Goal: Information Seeking & Learning: Find specific page/section

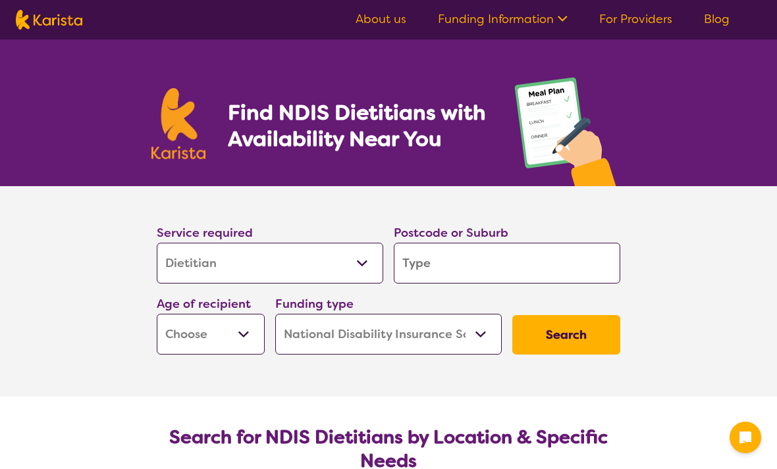
select select "Dietitian"
select select "NDIS"
select select "Dietitian"
select select "NDIS"
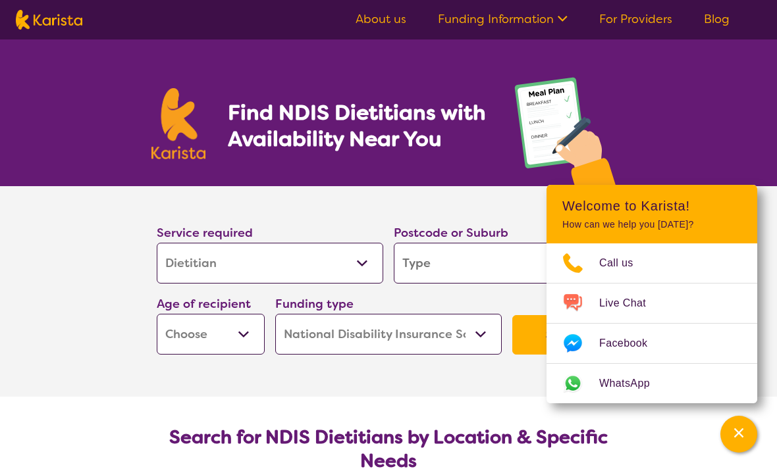
click at [412, 255] on input "search" at bounding box center [507, 263] width 226 height 41
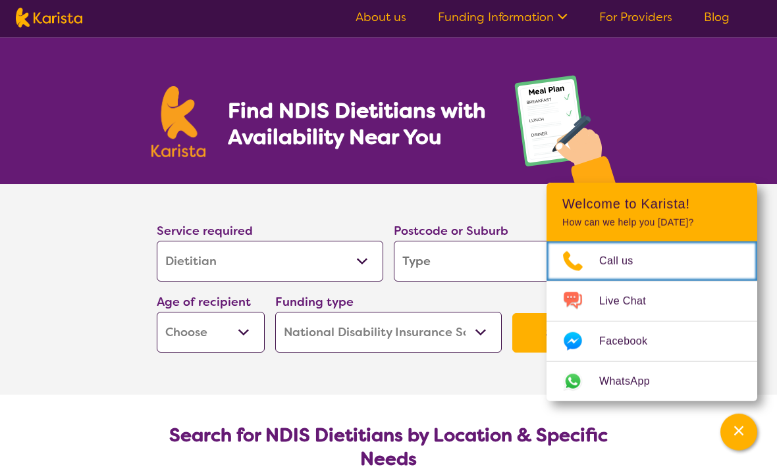
scroll to position [168, 0]
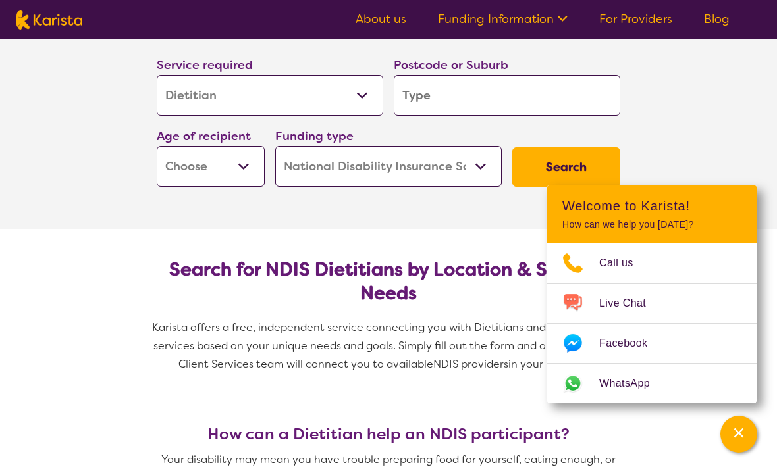
click at [412, 93] on input "search" at bounding box center [507, 95] width 226 height 41
type input "A"
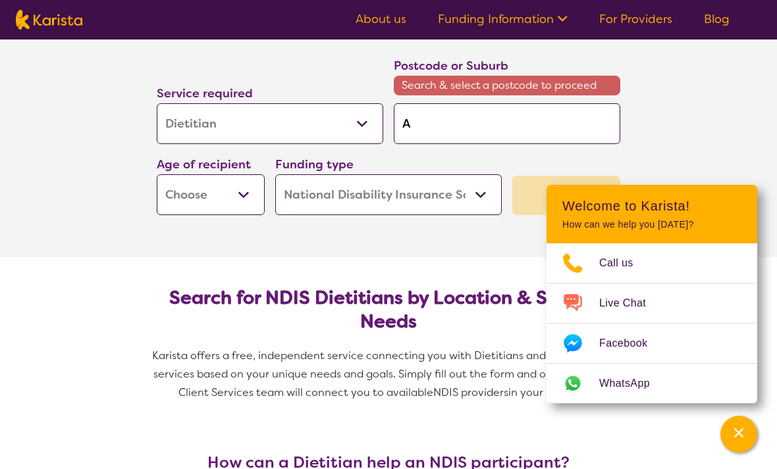
type input "Au"
type input "Aub"
type input "Aubi"
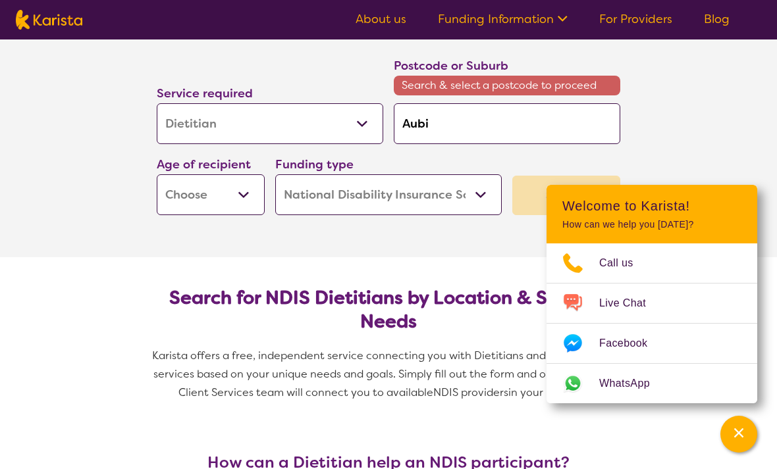
type input "Aubi"
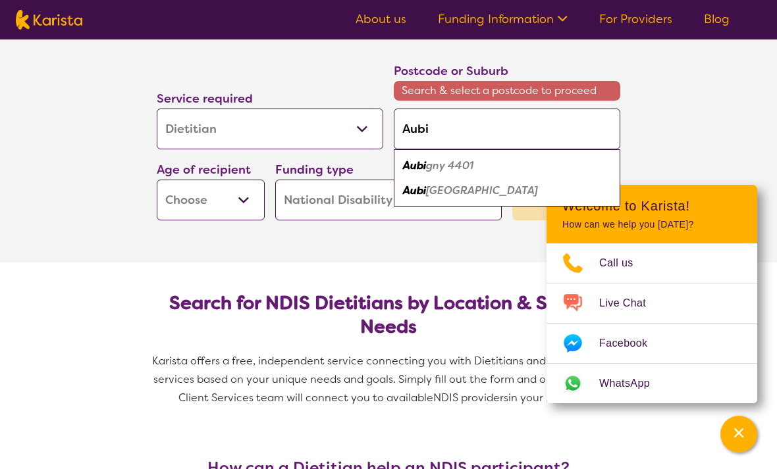
scroll to position [161, 0]
click at [444, 195] on em "[GEOGRAPHIC_DATA]" at bounding box center [482, 191] width 112 height 14
type input "6164"
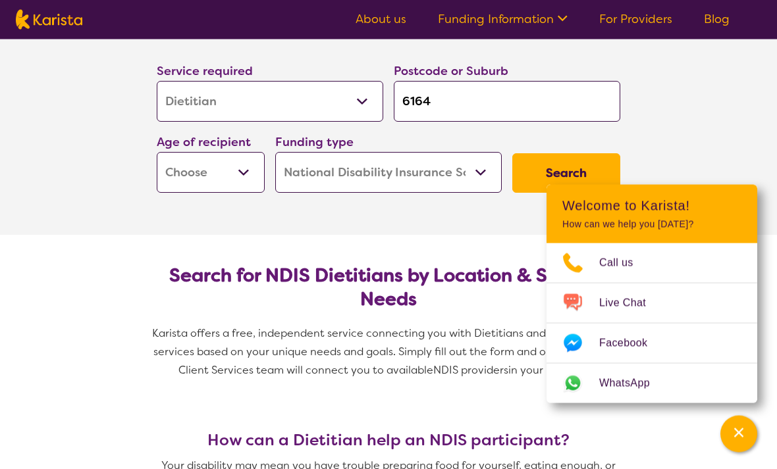
click at [243, 171] on select "Early Childhood - 0 to 9 Child - 10 to 11 Adolescent - 12 to 17 Adult - 18 to 6…" at bounding box center [211, 173] width 108 height 41
select select "AD"
click at [553, 170] on button "Search" at bounding box center [566, 172] width 108 height 39
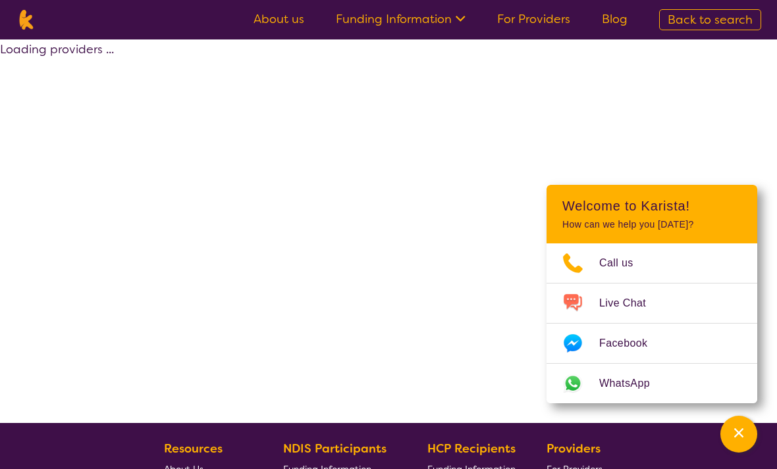
select select "by_score"
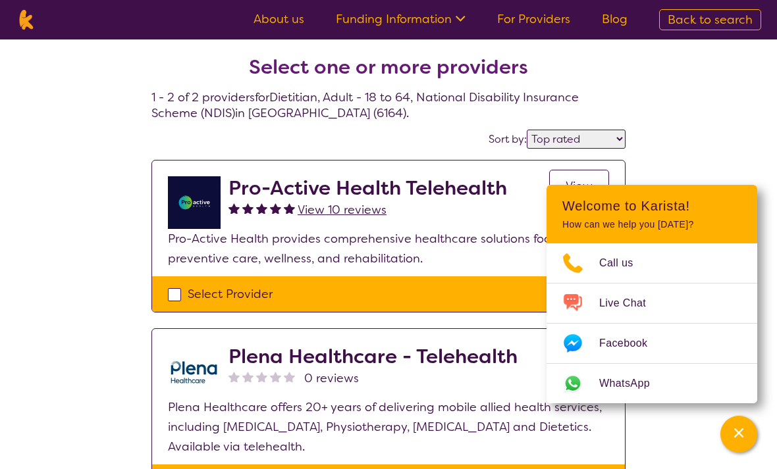
select select "Dietitian"
select select "AD"
select select "NDIS"
select select "Dietitian"
select select "AD"
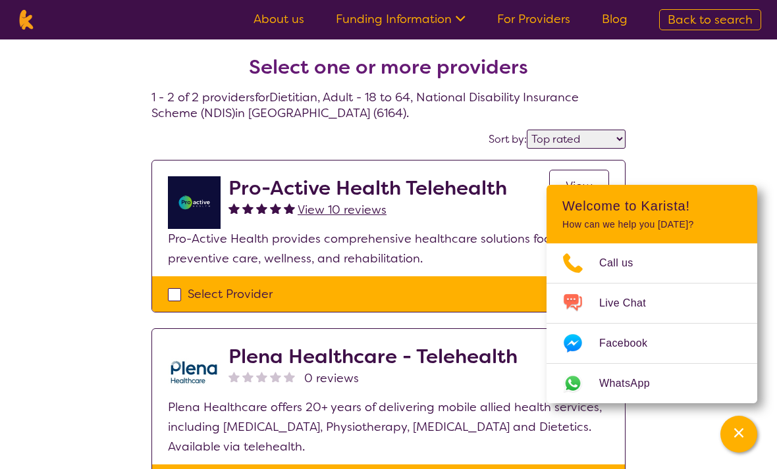
select select "NDIS"
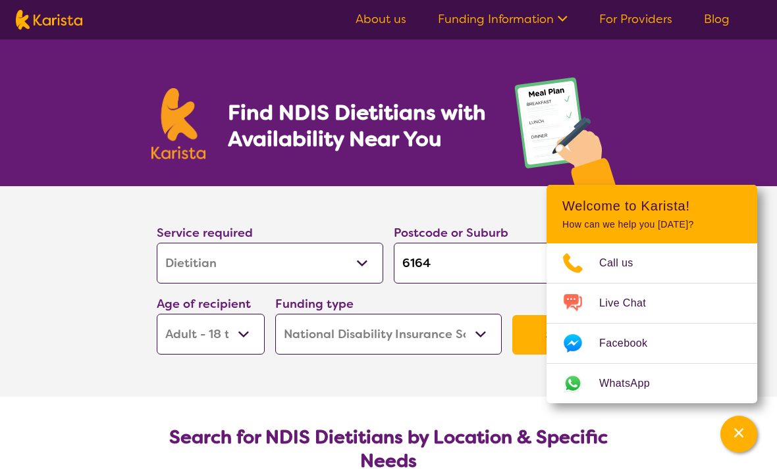
scroll to position [204, 0]
